Goal: Task Accomplishment & Management: Complete application form

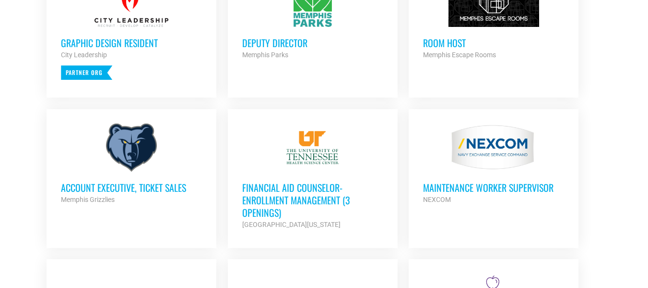
scroll to position [479, 0]
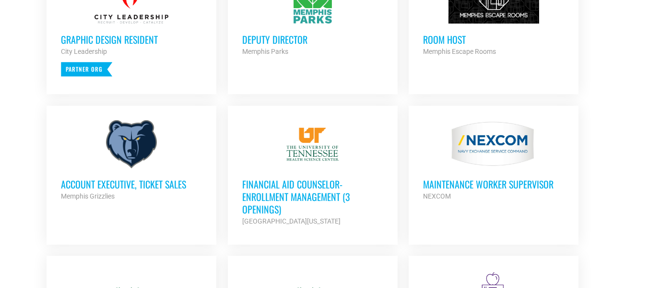
click at [320, 184] on h3 "Financial Aid Counselor-Enrollment Management (3 Openings)" at bounding box center [312, 196] width 141 height 37
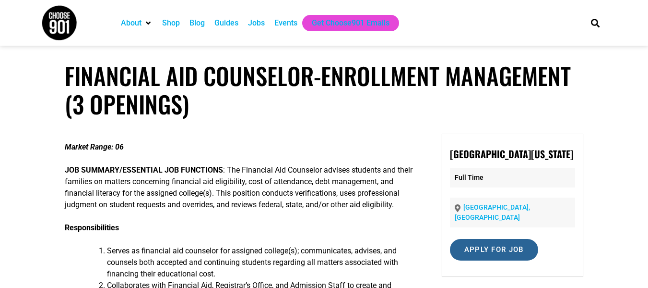
click at [477, 255] on input "Apply for job" at bounding box center [494, 250] width 88 height 22
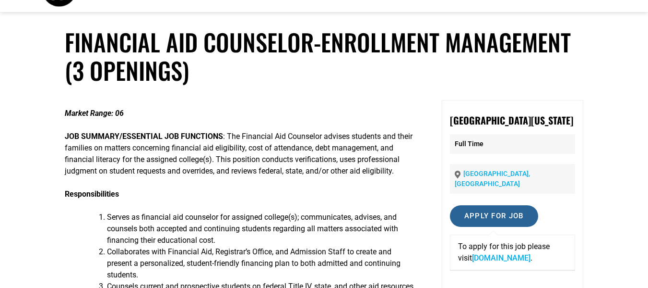
scroll to position [34, 0]
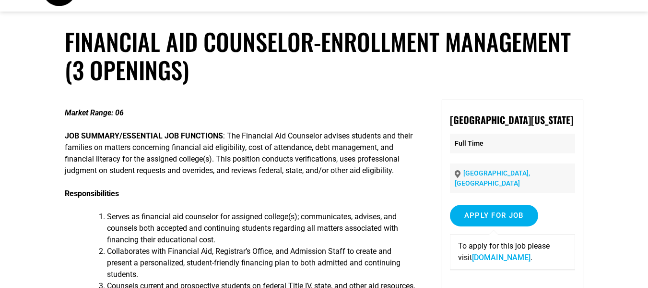
click at [494, 262] on link "[DOMAIN_NAME]" at bounding box center [501, 256] width 59 height 9
